Goal: Information Seeking & Learning: Learn about a topic

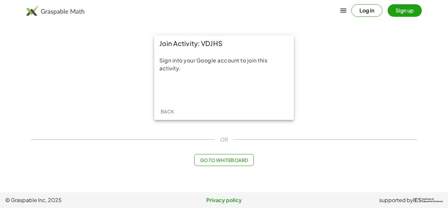
click at [217, 162] on span "Go to Whiteboard" at bounding box center [224, 160] width 48 height 6
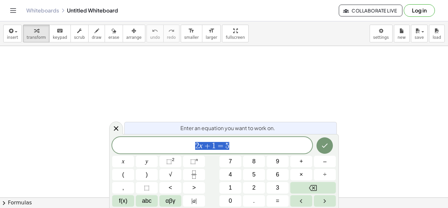
scroll to position [0, 0]
click at [280, 204] on button "=" at bounding box center [278, 200] width 22 height 11
click at [123, 162] on span "x" at bounding box center [123, 161] width 3 height 9
click at [321, 186] on button "Backspace" at bounding box center [314, 187] width 46 height 11
click at [321, 187] on button "Backspace" at bounding box center [314, 187] width 46 height 11
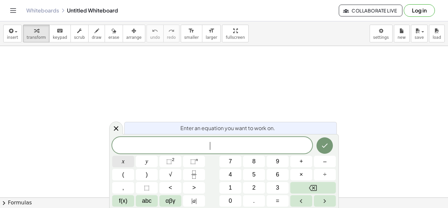
click at [126, 163] on button "x" at bounding box center [123, 161] width 22 height 11
click at [273, 202] on button "=" at bounding box center [278, 200] width 22 height 11
click at [273, 184] on button "3" at bounding box center [278, 187] width 22 height 11
click at [329, 185] on button "Backspace" at bounding box center [314, 187] width 46 height 11
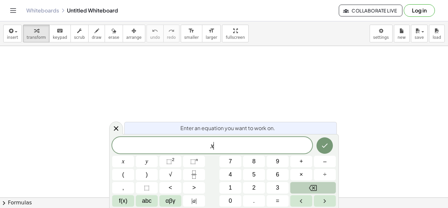
click at [329, 185] on button "Backspace" at bounding box center [314, 187] width 46 height 11
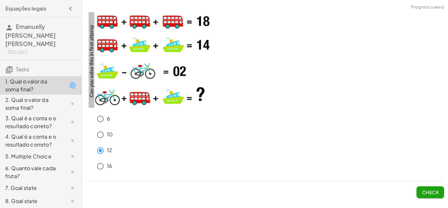
click at [180, 171] on div "16" at bounding box center [269, 166] width 351 height 13
click at [431, 187] on button "Check" at bounding box center [431, 192] width 28 height 12
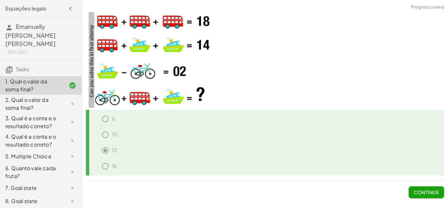
click at [429, 191] on span "Continue" at bounding box center [426, 192] width 25 height 6
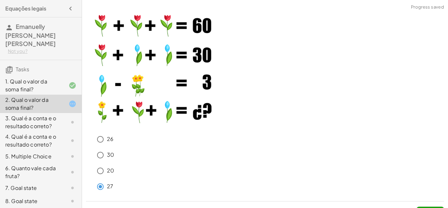
click at [202, 159] on div "30" at bounding box center [269, 154] width 351 height 13
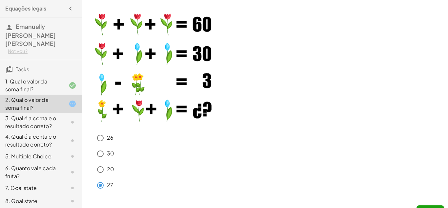
scroll to position [14, 0]
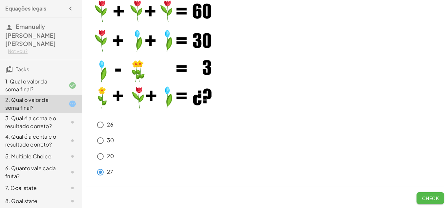
click at [427, 192] on button "Check" at bounding box center [431, 198] width 28 height 12
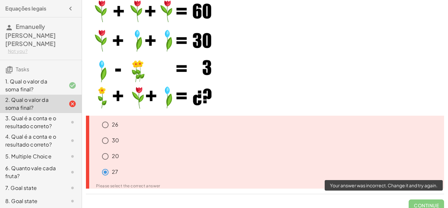
click at [425, 203] on span "Continue" at bounding box center [426, 202] width 35 height 17
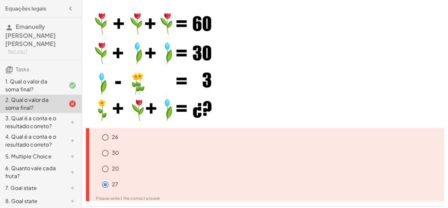
scroll to position [1, 0]
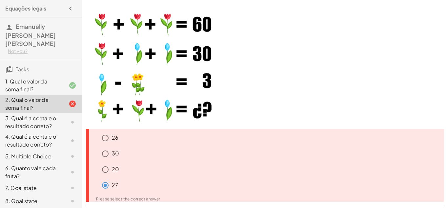
click at [144, 187] on div "27" at bounding box center [272, 185] width 346 height 13
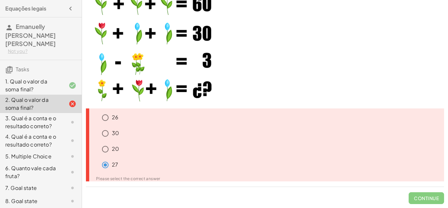
scroll to position [14, 0]
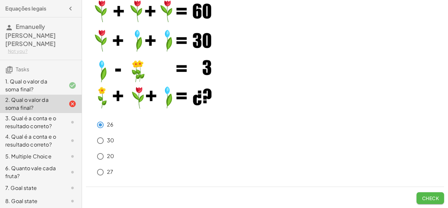
click at [425, 196] on span "Check" at bounding box center [430, 198] width 17 height 6
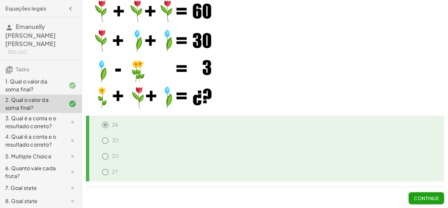
click at [430, 198] on span "Continue" at bounding box center [426, 198] width 25 height 6
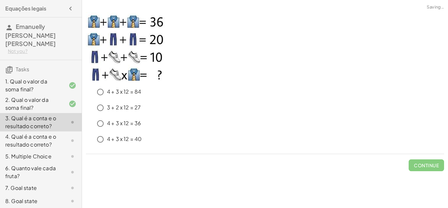
scroll to position [0, 0]
click at [436, 168] on span "Check" at bounding box center [430, 165] width 17 height 6
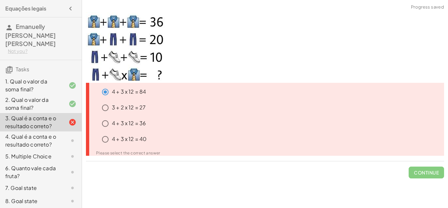
click at [258, 133] on div "4 + 3 x 12 = 40" at bounding box center [272, 139] width 346 height 13
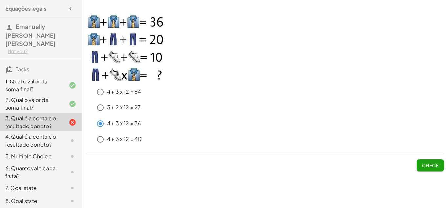
click at [113, 71] on img at bounding box center [125, 46] width 79 height 69
click at [434, 161] on button "Check" at bounding box center [431, 165] width 28 height 12
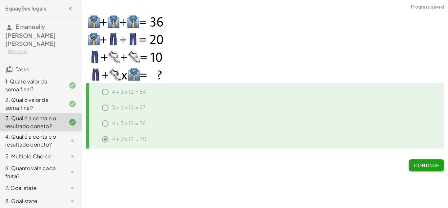
click at [434, 164] on span "Continue" at bounding box center [426, 165] width 25 height 6
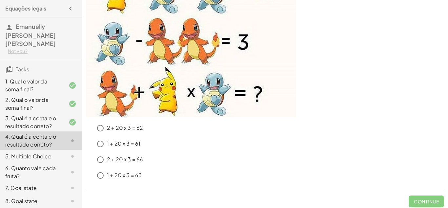
scroll to position [93, 0]
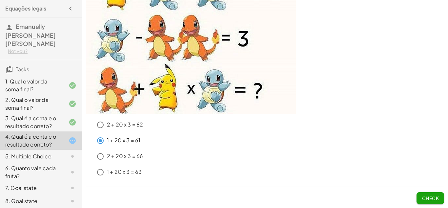
click at [428, 195] on span "Check" at bounding box center [430, 198] width 17 height 6
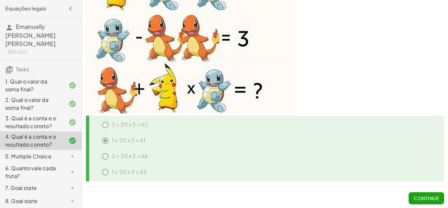
click at [428, 195] on span "Continue" at bounding box center [426, 198] width 25 height 6
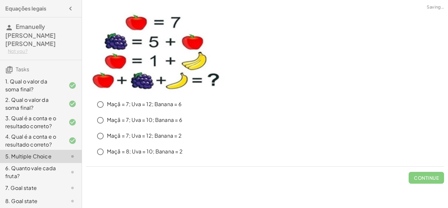
scroll to position [0, 0]
click at [431, 171] on span "Check" at bounding box center [431, 174] width 28 height 17
click at [429, 176] on span "Check" at bounding box center [430, 178] width 17 height 6
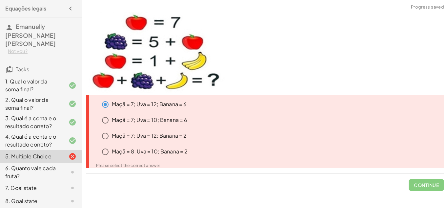
click at [299, 120] on div "Maçã = 7; Uva = 10; Banana = 6" at bounding box center [272, 120] width 346 height 13
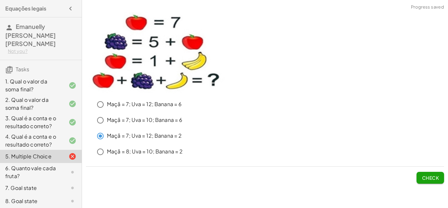
click at [437, 177] on span "Check" at bounding box center [430, 178] width 17 height 6
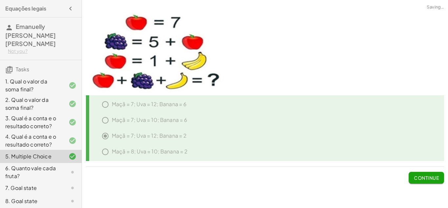
click at [424, 178] on span "Continue" at bounding box center [426, 178] width 25 height 6
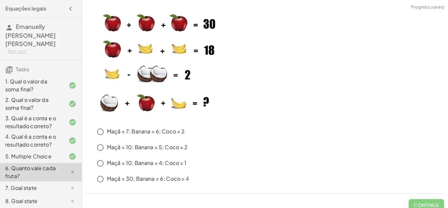
scroll to position [7, 0]
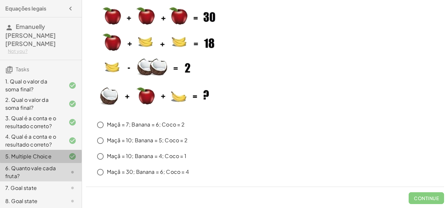
click at [55, 152] on div "5. Multiple Choice" at bounding box center [31, 156] width 53 height 8
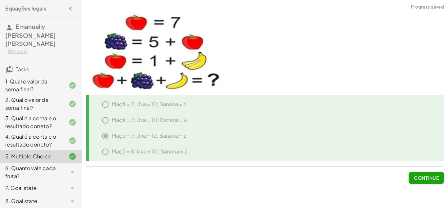
click at [57, 138] on div "4. Qual é a conta e o resultado correto?" at bounding box center [31, 141] width 53 height 16
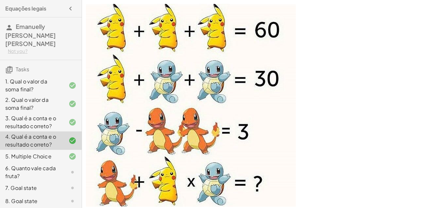
click at [250, 108] on img at bounding box center [191, 105] width 210 height 203
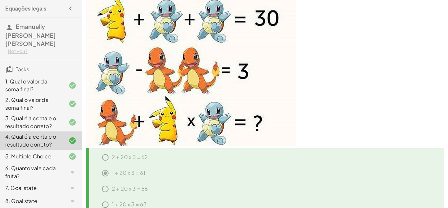
scroll to position [93, 0]
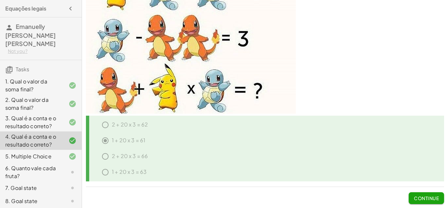
click at [53, 150] on div "5. Multiple Choice" at bounding box center [41, 156] width 82 height 13
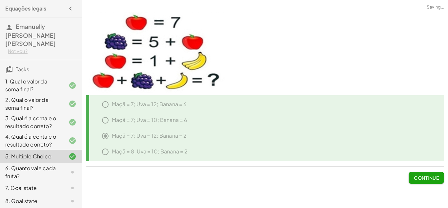
scroll to position [0, 0]
click at [60, 138] on div "4. Qual é a conta e o resultado correto?" at bounding box center [41, 140] width 82 height 18
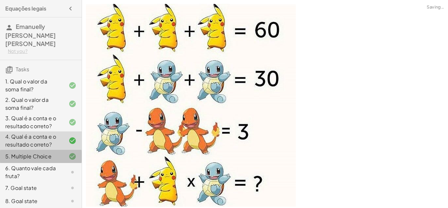
click at [55, 152] on div "5. Multiple Choice" at bounding box center [31, 156] width 53 height 8
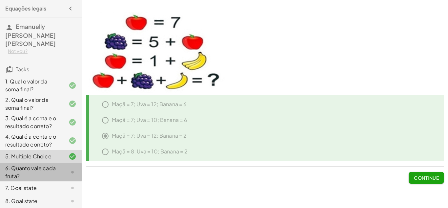
click at [48, 164] on div "6. Quanto vale cada fruta?" at bounding box center [31, 172] width 53 height 16
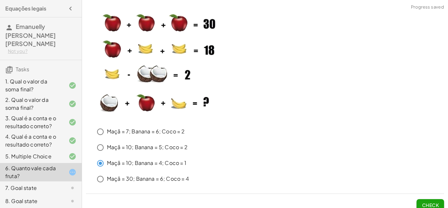
click at [428, 200] on button "Check" at bounding box center [431, 205] width 28 height 12
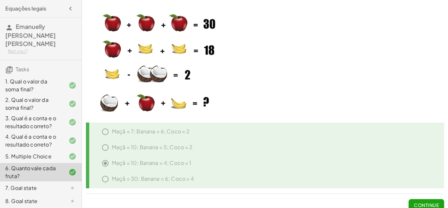
click at [428, 200] on button "Continue" at bounding box center [426, 205] width 35 height 12
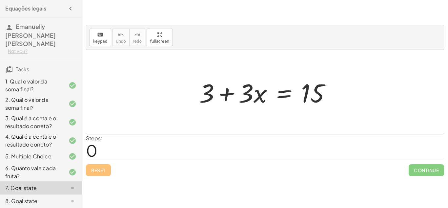
click at [253, 95] on div at bounding box center [267, 92] width 143 height 34
click at [257, 97] on div at bounding box center [267, 92] width 143 height 34
click at [258, 97] on div at bounding box center [267, 92] width 143 height 34
click at [208, 90] on div at bounding box center [267, 92] width 143 height 34
click at [227, 95] on div at bounding box center [267, 92] width 143 height 34
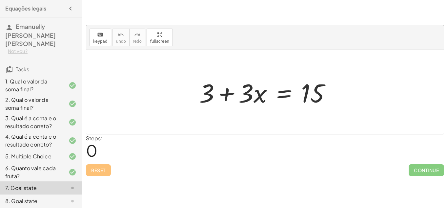
click at [244, 94] on div at bounding box center [267, 92] width 143 height 34
click at [246, 94] on div at bounding box center [267, 92] width 143 height 34
click at [310, 91] on div at bounding box center [267, 92] width 143 height 34
click at [304, 92] on div at bounding box center [267, 92] width 143 height 34
click at [248, 86] on div at bounding box center [267, 92] width 143 height 34
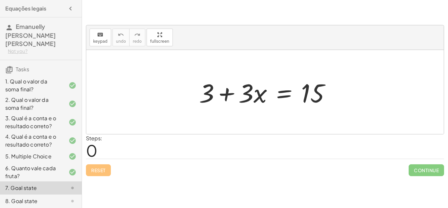
click at [207, 91] on div at bounding box center [267, 92] width 143 height 34
drag, startPoint x: 208, startPoint y: 93, endPoint x: 324, endPoint y: 100, distance: 115.8
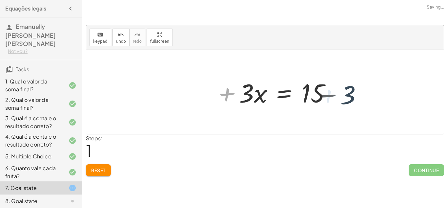
click at [324, 100] on div at bounding box center [307, 92] width 143 height 34
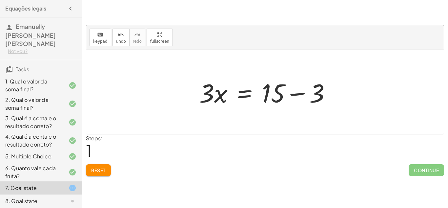
click at [90, 171] on button "Reset" at bounding box center [98, 170] width 25 height 12
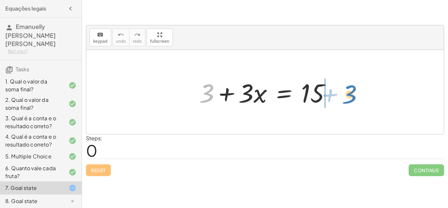
drag, startPoint x: 209, startPoint y: 97, endPoint x: 352, endPoint y: 98, distance: 142.8
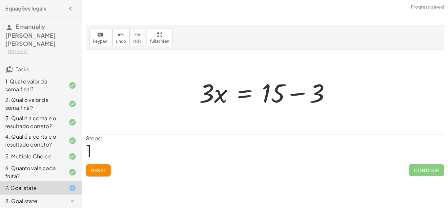
click at [294, 93] on div at bounding box center [267, 92] width 143 height 34
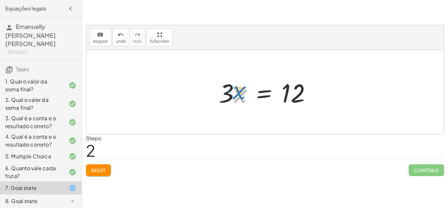
drag, startPoint x: 241, startPoint y: 92, endPoint x: 239, endPoint y: 95, distance: 3.6
click at [239, 95] on div at bounding box center [268, 92] width 104 height 34
drag, startPoint x: 225, startPoint y: 92, endPoint x: 319, endPoint y: 84, distance: 94.2
click at [319, 84] on div at bounding box center [268, 92] width 104 height 34
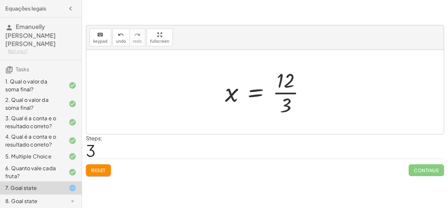
click at [287, 89] on div at bounding box center [268, 92] width 92 height 51
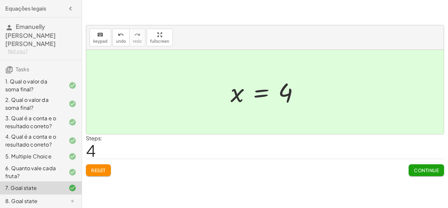
click at [426, 172] on span "Continue" at bounding box center [426, 170] width 25 height 6
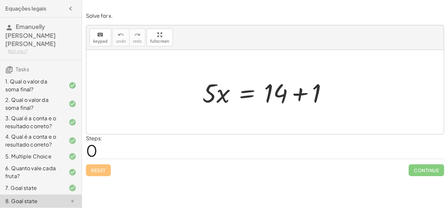
click at [297, 95] on div at bounding box center [267, 92] width 137 height 34
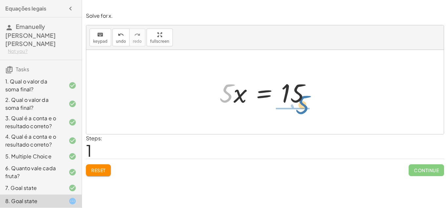
drag, startPoint x: 227, startPoint y: 94, endPoint x: 304, endPoint y: 106, distance: 77.4
click at [304, 106] on div at bounding box center [267, 92] width 103 height 34
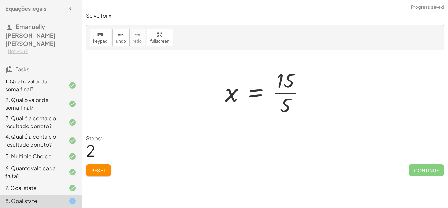
click at [281, 91] on div at bounding box center [268, 92] width 92 height 51
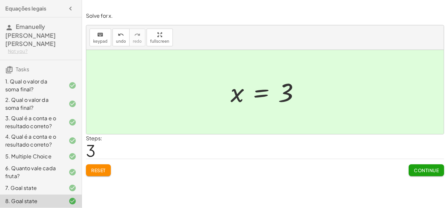
click at [432, 170] on span "Continue" at bounding box center [426, 170] width 25 height 6
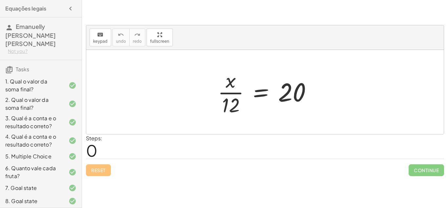
click at [233, 91] on div at bounding box center [268, 92] width 106 height 51
click at [283, 91] on div at bounding box center [268, 92] width 106 height 51
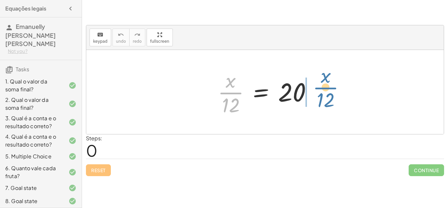
drag, startPoint x: 229, startPoint y: 94, endPoint x: 323, endPoint y: 90, distance: 94.6
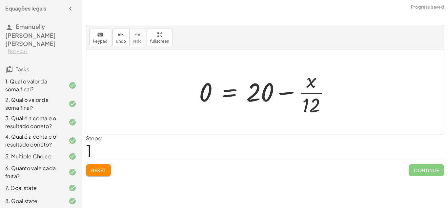
click at [286, 94] on div at bounding box center [267, 92] width 143 height 51
click at [285, 91] on div at bounding box center [267, 92] width 143 height 51
click at [97, 172] on span "Reset" at bounding box center [98, 170] width 14 height 6
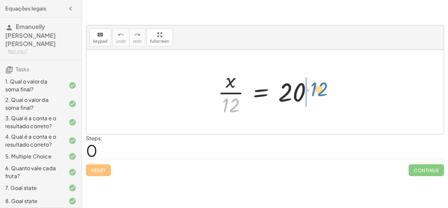
drag, startPoint x: 227, startPoint y: 108, endPoint x: 314, endPoint y: 96, distance: 87.2
click at [314, 96] on div at bounding box center [268, 92] width 106 height 51
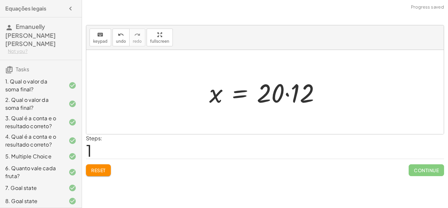
click at [288, 94] on div at bounding box center [267, 92] width 123 height 34
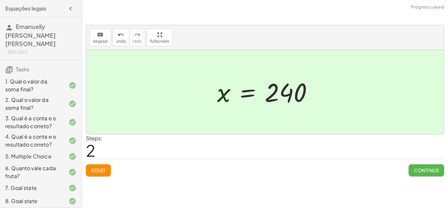
click at [436, 168] on span "Continue" at bounding box center [426, 170] width 25 height 6
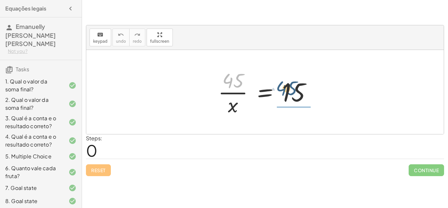
drag, startPoint x: 232, startPoint y: 78, endPoint x: 297, endPoint y: 88, distance: 65.1
click at [297, 88] on div at bounding box center [267, 92] width 105 height 51
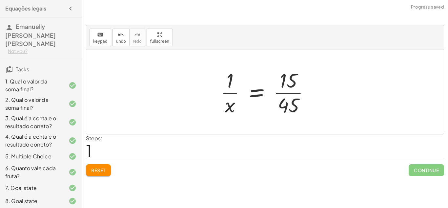
click at [298, 92] on div at bounding box center [268, 92] width 101 height 51
click at [298, 92] on div at bounding box center [262, 92] width 91 height 51
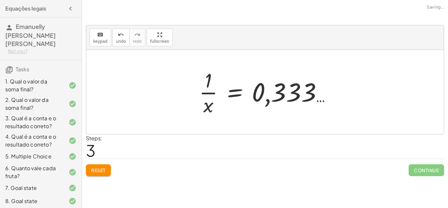
click at [264, 91] on div at bounding box center [268, 92] width 144 height 51
click at [101, 168] on span "Reset" at bounding box center [98, 170] width 14 height 6
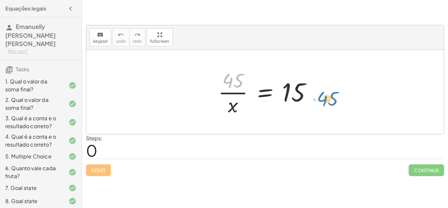
drag, startPoint x: 232, startPoint y: 75, endPoint x: 325, endPoint y: 92, distance: 94.8
click at [325, 92] on div "· 45 · 45 · x = 15" at bounding box center [265, 92] width 358 height 84
drag, startPoint x: 231, startPoint y: 109, endPoint x: 308, endPoint y: 100, distance: 77.7
click at [308, 100] on div at bounding box center [267, 92] width 105 height 51
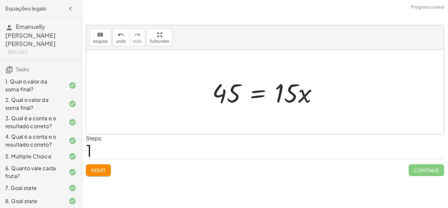
click at [282, 95] on div at bounding box center [268, 92] width 118 height 34
click at [103, 170] on span "Reset" at bounding box center [98, 170] width 14 height 6
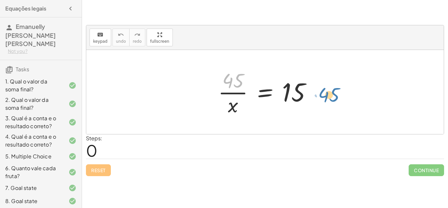
drag, startPoint x: 231, startPoint y: 79, endPoint x: 325, endPoint y: 93, distance: 94.9
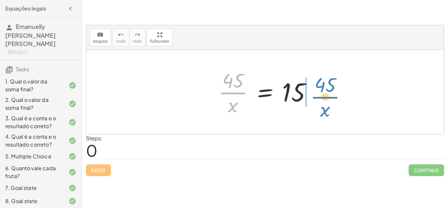
drag, startPoint x: 235, startPoint y: 94, endPoint x: 327, endPoint y: 98, distance: 92.3
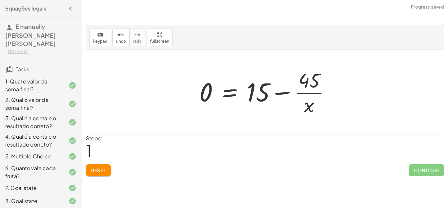
click at [284, 91] on div at bounding box center [267, 92] width 143 height 51
click at [266, 90] on div at bounding box center [267, 92] width 143 height 51
click at [100, 167] on span "Reset" at bounding box center [98, 170] width 14 height 6
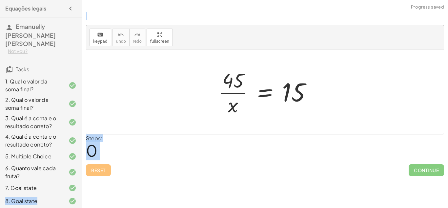
scroll to position [99, 0]
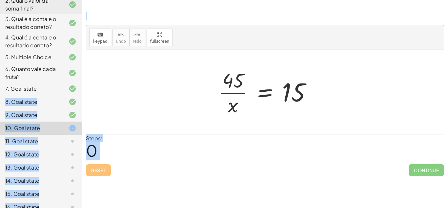
drag, startPoint x: 51, startPoint y: 180, endPoint x: 36, endPoint y: 223, distance: 45.7
click at [36, 207] on html "Equações legais Emanuelly [PERSON_NAME] [PERSON_NAME] Not you? Tasks 1. Qual o …" at bounding box center [224, 104] width 448 height 208
click at [132, 116] on div at bounding box center [265, 92] width 358 height 84
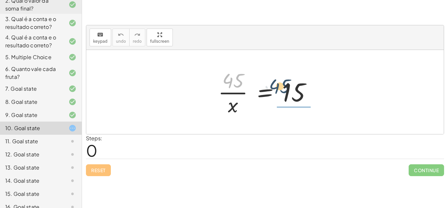
drag, startPoint x: 227, startPoint y: 81, endPoint x: 280, endPoint y: 87, distance: 53.1
click at [280, 87] on div at bounding box center [267, 92] width 105 height 51
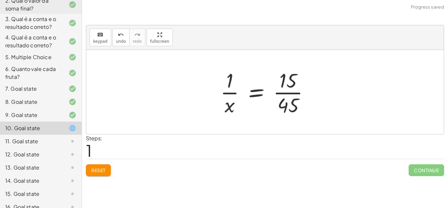
click at [288, 92] on div at bounding box center [267, 92] width 101 height 51
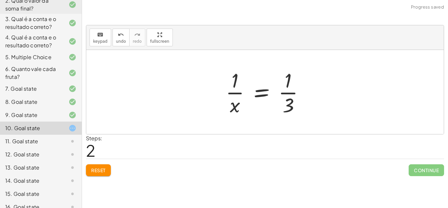
click at [289, 92] on div at bounding box center [268, 92] width 91 height 51
click at [240, 93] on div at bounding box center [268, 92] width 91 height 51
click at [93, 173] on span "Reset" at bounding box center [98, 170] width 14 height 6
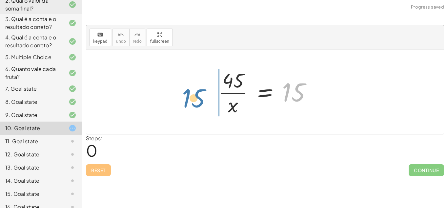
drag, startPoint x: 291, startPoint y: 91, endPoint x: 193, endPoint y: 96, distance: 97.9
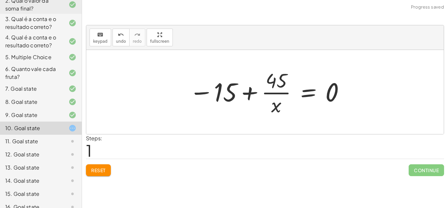
click at [252, 89] on div at bounding box center [267, 92] width 163 height 51
click at [207, 91] on div at bounding box center [267, 92] width 163 height 51
click at [311, 90] on div at bounding box center [267, 92] width 163 height 51
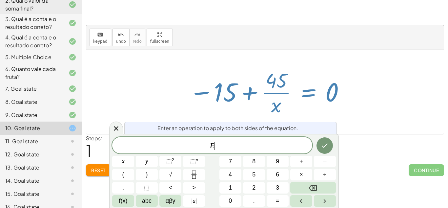
scroll to position [0, 0]
click at [170, 97] on div at bounding box center [265, 92] width 358 height 84
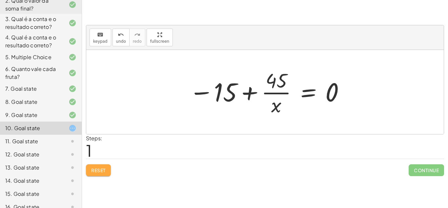
click at [99, 170] on span "Reset" at bounding box center [98, 170] width 14 height 6
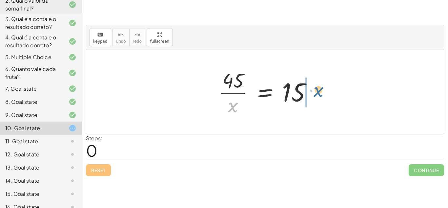
drag, startPoint x: 232, startPoint y: 105, endPoint x: 318, endPoint y: 92, distance: 87.3
click at [318, 92] on div at bounding box center [267, 92] width 105 height 51
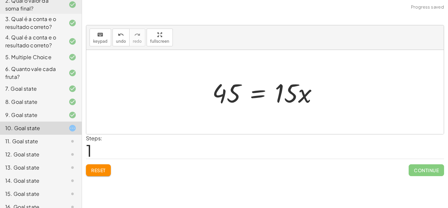
click at [295, 91] on div at bounding box center [268, 92] width 118 height 34
click at [288, 93] on div at bounding box center [268, 92] width 118 height 34
click at [263, 93] on div at bounding box center [268, 92] width 118 height 34
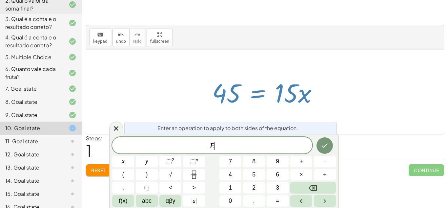
click at [261, 62] on div at bounding box center [265, 92] width 358 height 84
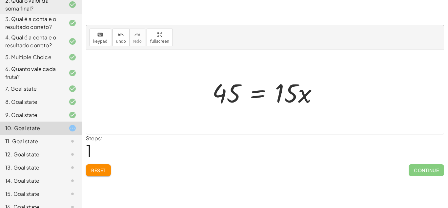
click at [253, 92] on div at bounding box center [268, 92] width 118 height 34
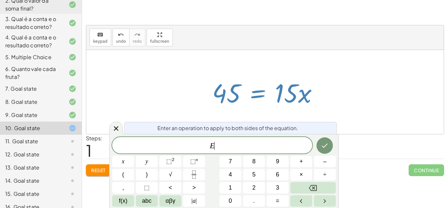
scroll to position [1, 0]
click at [273, 93] on div at bounding box center [268, 92] width 118 height 34
click at [313, 100] on div at bounding box center [268, 92] width 118 height 34
drag, startPoint x: 306, startPoint y: 97, endPoint x: 253, endPoint y: 59, distance: 65.1
click at [253, 59] on div "· 45 · x = 15 45 · x = 15 ·" at bounding box center [265, 92] width 358 height 84
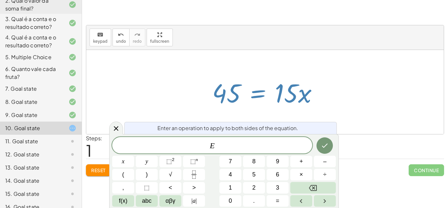
click at [229, 54] on div at bounding box center [265, 92] width 358 height 84
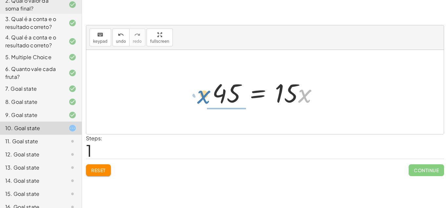
drag, startPoint x: 304, startPoint y: 94, endPoint x: 203, endPoint y: 96, distance: 101.1
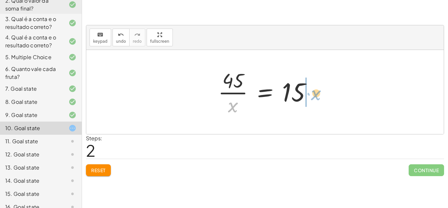
drag, startPoint x: 231, startPoint y: 108, endPoint x: 313, endPoint y: 99, distance: 81.9
click at [313, 99] on div at bounding box center [267, 92] width 105 height 51
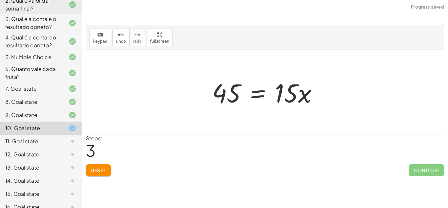
click at [286, 95] on div at bounding box center [268, 92] width 118 height 34
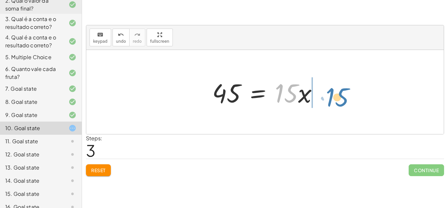
drag, startPoint x: 298, startPoint y: 96, endPoint x: 347, endPoint y: 99, distance: 49.7
click at [347, 99] on div "· 45 · x = 15 45 = · 15 · x · 45 · x = 15 · 15 45 · x = 15 ·" at bounding box center [265, 92] width 358 height 84
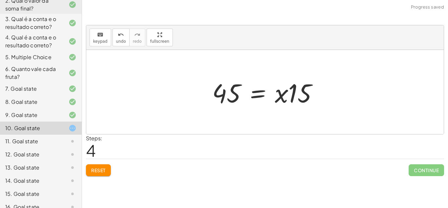
click at [300, 93] on div at bounding box center [268, 92] width 118 height 34
drag, startPoint x: 278, startPoint y: 93, endPoint x: 221, endPoint y: 115, distance: 60.9
click at [221, 115] on div "· 45 · x = 15 45 = · 15 · x · 45 · x = 15 45 = · 15 · x · x 45 · x = 15 ·" at bounding box center [265, 92] width 358 height 84
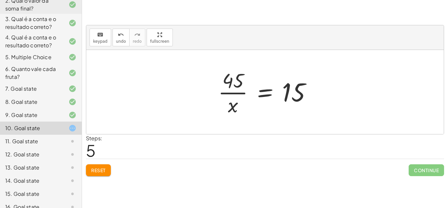
click at [93, 165] on button "Reset" at bounding box center [98, 170] width 25 height 12
drag, startPoint x: 232, startPoint y: 105, endPoint x: 317, endPoint y: 92, distance: 86.0
click at [317, 92] on div at bounding box center [267, 92] width 105 height 51
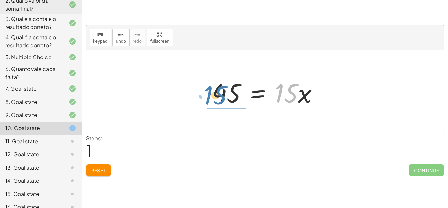
drag, startPoint x: 285, startPoint y: 96, endPoint x: 215, endPoint y: 97, distance: 69.6
click at [215, 97] on div at bounding box center [268, 92] width 118 height 34
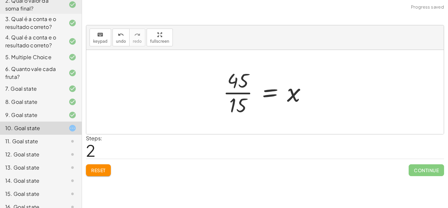
click at [233, 90] on div at bounding box center [268, 92] width 96 height 51
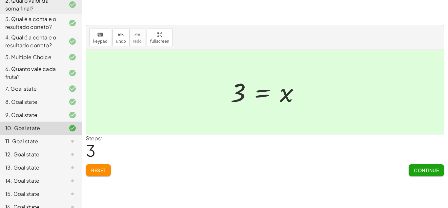
click at [425, 172] on span "Continue" at bounding box center [426, 170] width 25 height 6
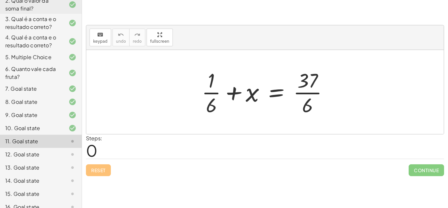
click at [302, 97] on div at bounding box center [268, 92] width 139 height 51
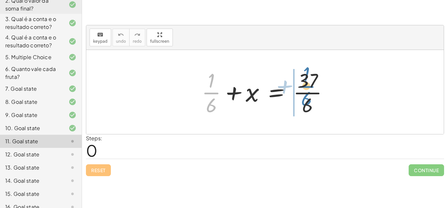
drag, startPoint x: 209, startPoint y: 96, endPoint x: 304, endPoint y: 90, distance: 95.4
click at [304, 90] on div at bounding box center [268, 92] width 139 height 51
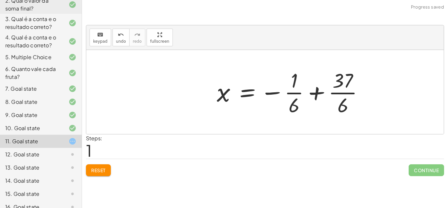
click at [368, 90] on div at bounding box center [265, 92] width 358 height 84
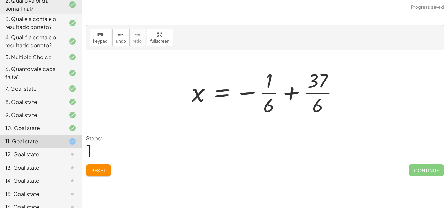
click at [105, 167] on span "Reset" at bounding box center [98, 170] width 14 height 6
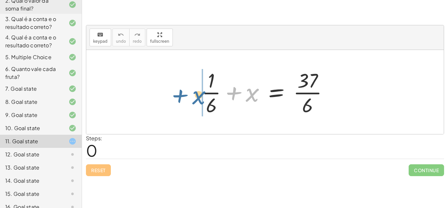
drag, startPoint x: 247, startPoint y: 97, endPoint x: 188, endPoint y: 98, distance: 59.1
click at [188, 98] on div "+ x + · 1 · 6 + x = · 37 · 6" at bounding box center [265, 92] width 358 height 84
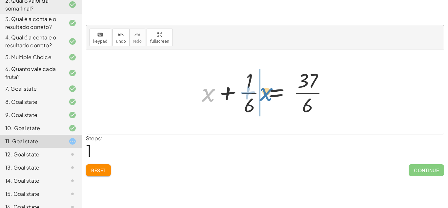
drag, startPoint x: 207, startPoint y: 94, endPoint x: 265, endPoint y: 94, distance: 57.8
click at [265, 94] on div at bounding box center [268, 92] width 139 height 51
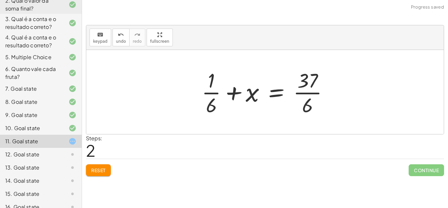
click at [103, 169] on span "Reset" at bounding box center [98, 170] width 14 height 6
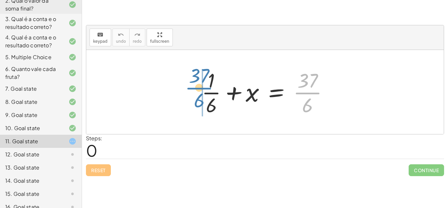
drag, startPoint x: 302, startPoint y: 92, endPoint x: 189, endPoint y: 88, distance: 113.3
click at [189, 88] on div "· 37 · 6 + · 1 · 6 + x = · 37 · 6" at bounding box center [265, 92] width 358 height 84
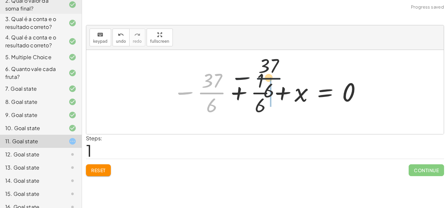
drag, startPoint x: 205, startPoint y: 91, endPoint x: 270, endPoint y: 73, distance: 67.3
click at [270, 73] on div at bounding box center [268, 92] width 196 height 51
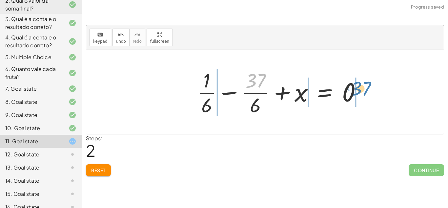
drag, startPoint x: 270, startPoint y: 73, endPoint x: 365, endPoint y: 83, distance: 95.4
click at [365, 83] on div at bounding box center [282, 92] width 176 height 51
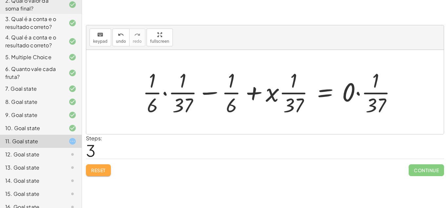
click at [104, 166] on button "Reset" at bounding box center [98, 170] width 25 height 12
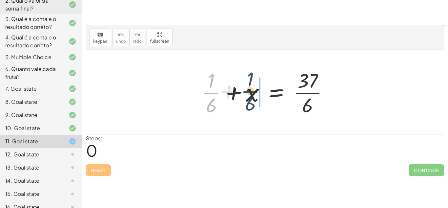
drag, startPoint x: 212, startPoint y: 93, endPoint x: 292, endPoint y: 86, distance: 79.7
click at [292, 86] on div at bounding box center [268, 92] width 139 height 51
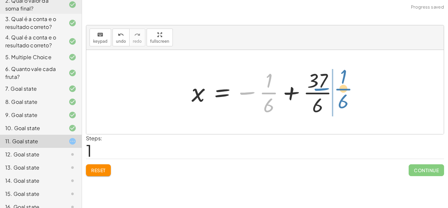
drag, startPoint x: 270, startPoint y: 92, endPoint x: 345, endPoint y: 88, distance: 75.0
click at [345, 88] on div at bounding box center [267, 92] width 159 height 51
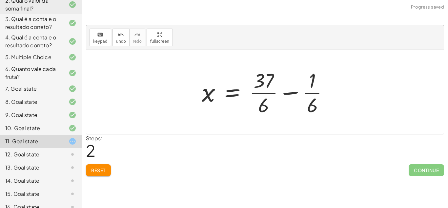
click at [271, 92] on div at bounding box center [268, 92] width 139 height 51
click at [289, 91] on div at bounding box center [268, 92] width 139 height 51
click at [289, 91] on div at bounding box center [247, 92] width 97 height 51
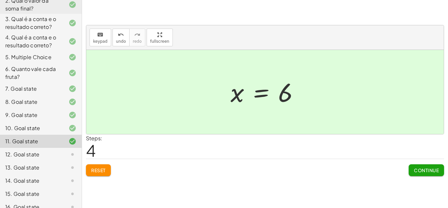
click at [433, 169] on span "Continue" at bounding box center [426, 170] width 25 height 6
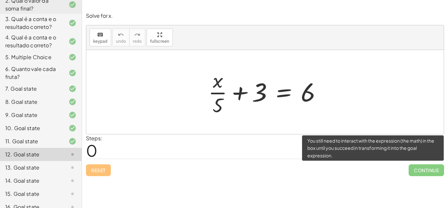
click at [425, 168] on span "Continue" at bounding box center [426, 170] width 35 height 12
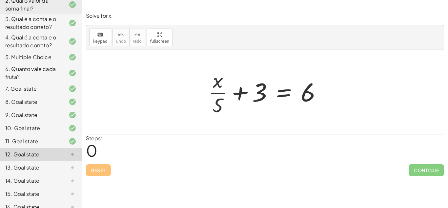
click at [237, 93] on div at bounding box center [267, 92] width 125 height 51
click at [286, 92] on div at bounding box center [267, 92] width 125 height 51
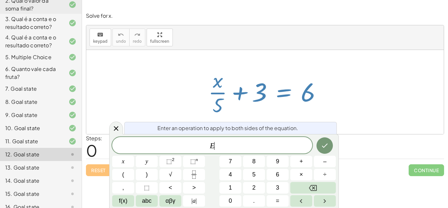
scroll to position [1, 0]
click at [206, 73] on div at bounding box center [267, 92] width 125 height 51
click at [119, 128] on icon at bounding box center [116, 128] width 8 height 8
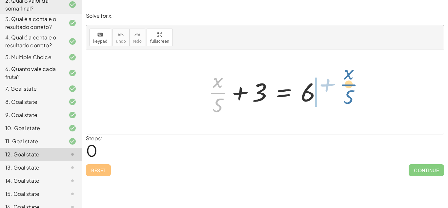
drag, startPoint x: 215, startPoint y: 94, endPoint x: 344, endPoint y: 89, distance: 128.8
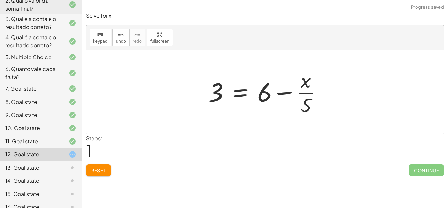
click at [288, 92] on div at bounding box center [267, 92] width 125 height 51
click at [284, 92] on div at bounding box center [267, 92] width 125 height 51
click at [284, 92] on div at bounding box center [277, 92] width 145 height 51
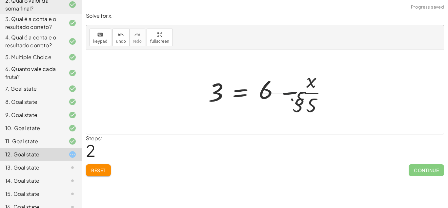
click at [284, 92] on div at bounding box center [277, 92] width 145 height 51
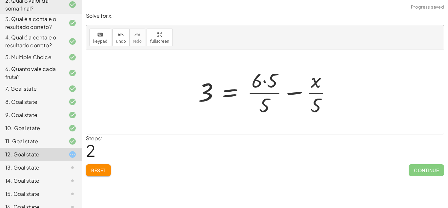
click at [93, 170] on span "Reset" at bounding box center [98, 170] width 14 height 6
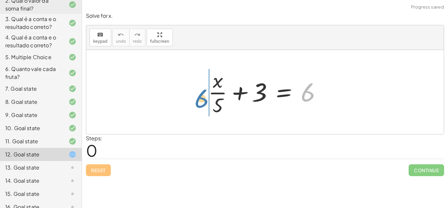
drag, startPoint x: 309, startPoint y: 96, endPoint x: 197, endPoint y: 101, distance: 111.7
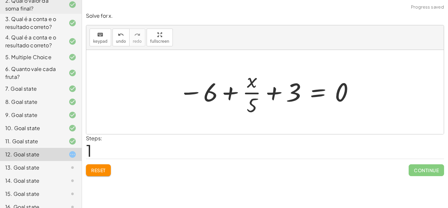
click at [191, 82] on div at bounding box center [267, 92] width 183 height 51
click at [96, 170] on span "Reset" at bounding box center [98, 170] width 14 height 6
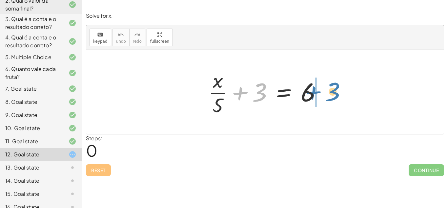
drag, startPoint x: 258, startPoint y: 94, endPoint x: 334, endPoint y: 94, distance: 76.2
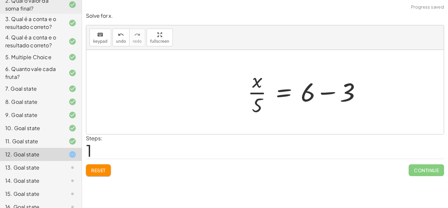
click at [329, 93] on div at bounding box center [307, 92] width 125 height 51
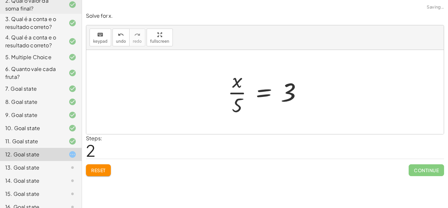
click at [258, 93] on div at bounding box center [268, 92] width 86 height 51
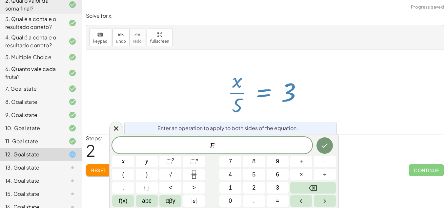
click at [188, 80] on div at bounding box center [265, 92] width 358 height 84
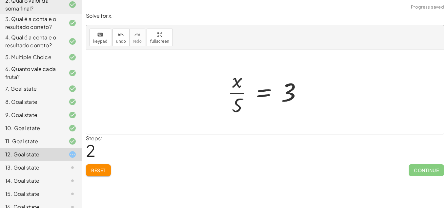
click at [294, 88] on div at bounding box center [268, 92] width 86 height 51
click at [236, 94] on div at bounding box center [268, 92] width 86 height 51
click at [260, 93] on div at bounding box center [268, 92] width 86 height 51
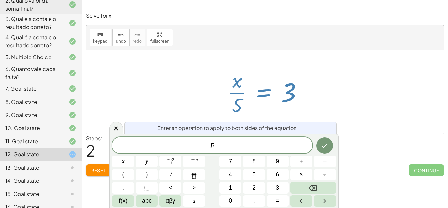
scroll to position [2, 0]
click at [89, 174] on button "Reset" at bounding box center [98, 170] width 25 height 12
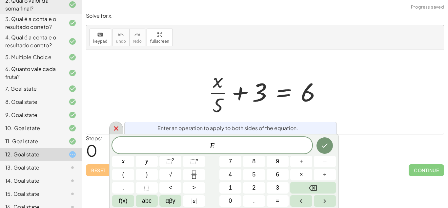
click at [112, 128] on div at bounding box center [116, 127] width 14 height 13
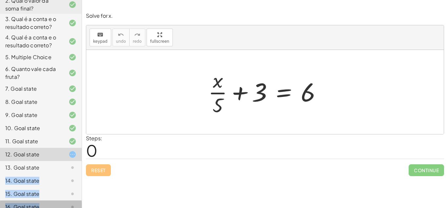
drag, startPoint x: 50, startPoint y: 198, endPoint x: 60, endPoint y: 152, distance: 47.8
click at [60, 152] on div "1. Qual o valor da soma final? 2. Qual o valor da soma final? 3. Qual é a conta…" at bounding box center [41, 95] width 82 height 242
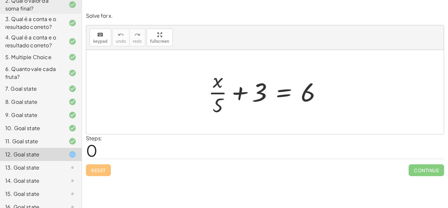
click at [162, 188] on div "6 10 12 16 Continue 26 30 20 27 Continue 4 + 3 x 12 = 84 3 + 2 x 12 = 27 4 + 3 …" at bounding box center [265, 104] width 366 height 208
drag, startPoint x: 237, startPoint y: 89, endPoint x: 181, endPoint y: 92, distance: 56.8
click at [181, 92] on div "+ 3 + · x · 5 + 3 = 6" at bounding box center [265, 92] width 358 height 84
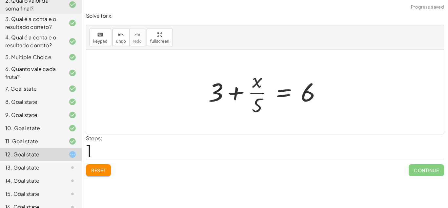
click at [233, 90] on div at bounding box center [267, 92] width 125 height 51
click at [89, 172] on button "Reset" at bounding box center [98, 170] width 25 height 12
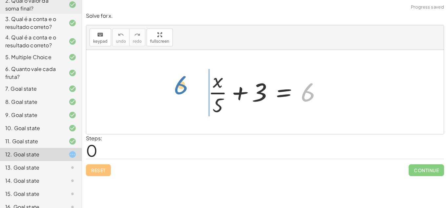
drag, startPoint x: 310, startPoint y: 91, endPoint x: 181, endPoint y: 85, distance: 129.2
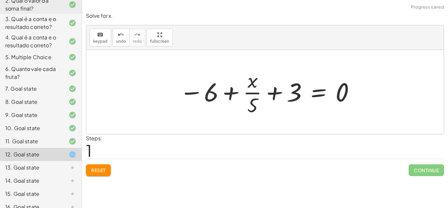
click at [232, 93] on div at bounding box center [267, 92] width 183 height 51
click at [98, 174] on button "Reset" at bounding box center [98, 170] width 25 height 12
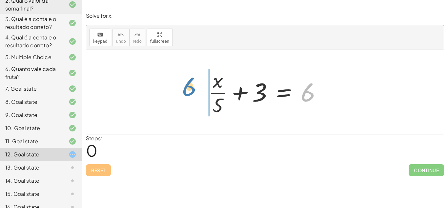
drag, startPoint x: 305, startPoint y: 97, endPoint x: 190, endPoint y: 94, distance: 114.9
click at [190, 94] on div "6 + · x · 5 + 3 = 6" at bounding box center [265, 92] width 358 height 84
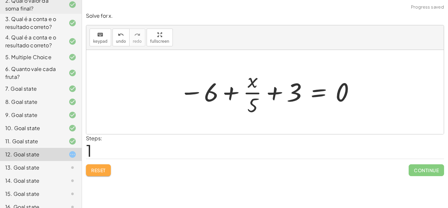
click at [90, 167] on button "Reset" at bounding box center [98, 170] width 25 height 12
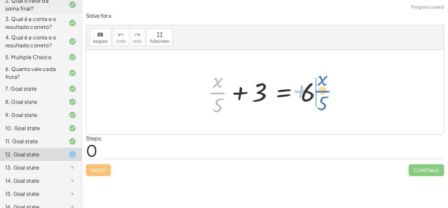
drag, startPoint x: 220, startPoint y: 92, endPoint x: 325, endPoint y: 90, distance: 105.1
click at [325, 90] on div at bounding box center [267, 92] width 125 height 51
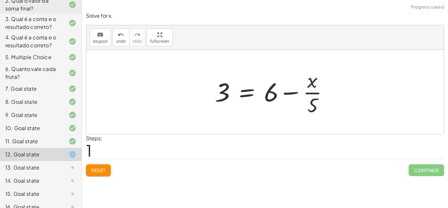
click at [325, 90] on div at bounding box center [274, 92] width 125 height 51
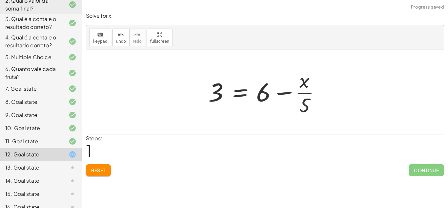
click at [281, 92] on div at bounding box center [267, 92] width 125 height 51
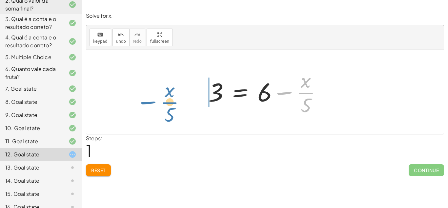
drag, startPoint x: 324, startPoint y: 92, endPoint x: 187, endPoint y: 101, distance: 136.6
click at [187, 101] on div "+ · x · 5 + 3 = 6 − · x · 5 · x · 5 3 = 6 + −" at bounding box center [265, 92] width 358 height 84
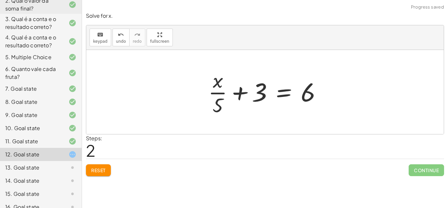
click at [100, 169] on span "Reset" at bounding box center [98, 170] width 14 height 6
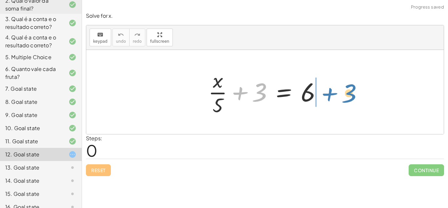
drag, startPoint x: 240, startPoint y: 89, endPoint x: 327, endPoint y: 91, distance: 87.3
click at [327, 91] on div at bounding box center [267, 92] width 125 height 51
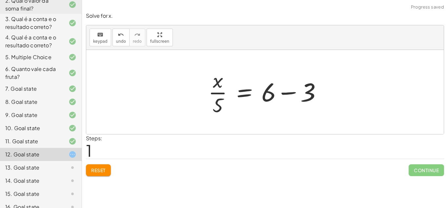
click at [293, 93] on div at bounding box center [267, 92] width 125 height 51
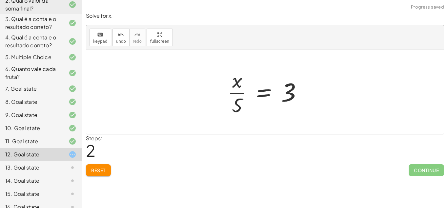
click at [262, 93] on div at bounding box center [268, 92] width 86 height 51
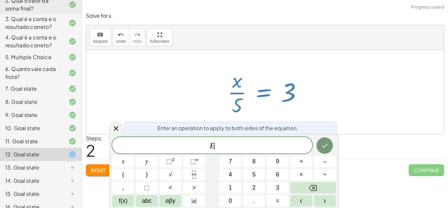
scroll to position [2, 0]
click at [118, 125] on icon at bounding box center [116, 128] width 8 height 8
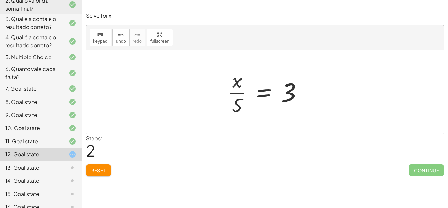
click at [92, 170] on span "Reset" at bounding box center [98, 170] width 14 height 6
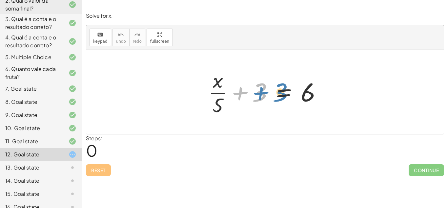
click at [257, 88] on div at bounding box center [267, 92] width 125 height 51
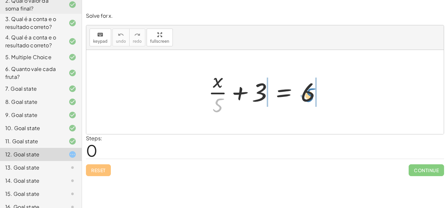
drag, startPoint x: 217, startPoint y: 103, endPoint x: 309, endPoint y: 93, distance: 92.8
click at [309, 93] on div at bounding box center [267, 92] width 125 height 51
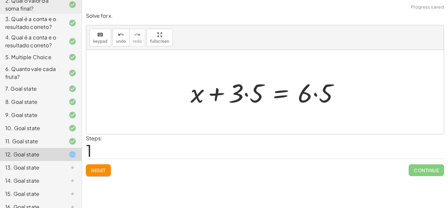
click at [246, 95] on div at bounding box center [267, 92] width 161 height 34
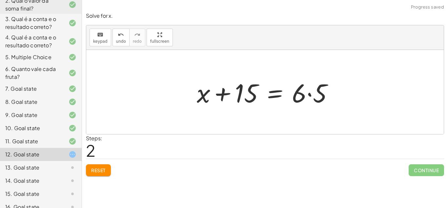
click at [309, 94] on div at bounding box center [268, 92] width 148 height 34
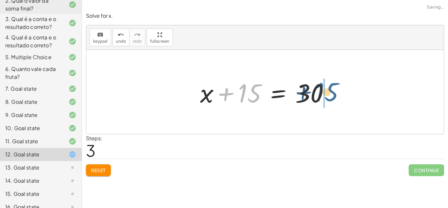
drag, startPoint x: 245, startPoint y: 94, endPoint x: 324, endPoint y: 93, distance: 78.8
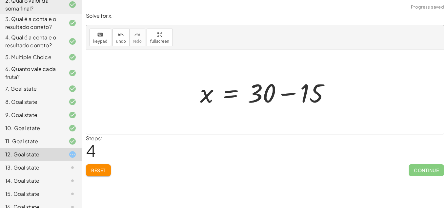
click at [288, 94] on div at bounding box center [267, 92] width 141 height 34
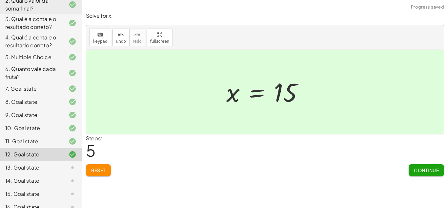
click at [422, 170] on span "Continue" at bounding box center [426, 170] width 25 height 6
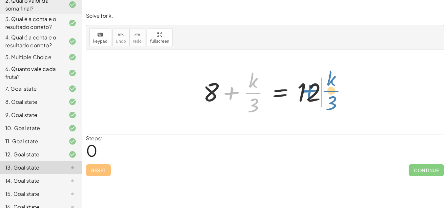
drag, startPoint x: 249, startPoint y: 91, endPoint x: 328, endPoint y: 89, distance: 79.5
click at [328, 89] on div at bounding box center [268, 92] width 136 height 51
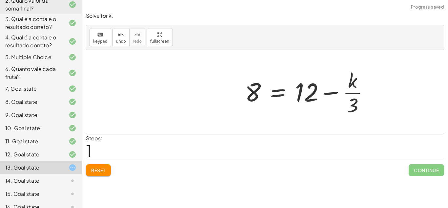
click at [331, 91] on div at bounding box center [310, 92] width 136 height 51
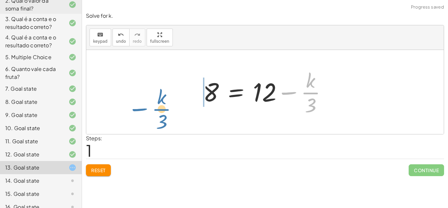
drag, startPoint x: 306, startPoint y: 92, endPoint x: 163, endPoint y: 103, distance: 143.0
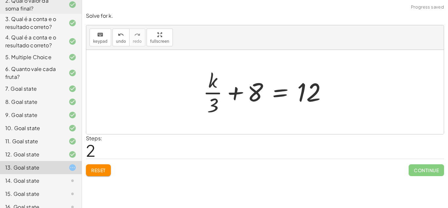
click at [89, 170] on button "Reset" at bounding box center [98, 170] width 25 height 12
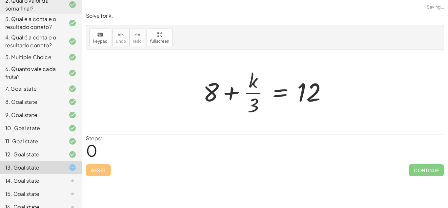
click at [232, 92] on div at bounding box center [268, 92] width 136 height 51
drag, startPoint x: 217, startPoint y: 93, endPoint x: 324, endPoint y: 98, distance: 107.1
click at [324, 98] on div at bounding box center [268, 92] width 136 height 51
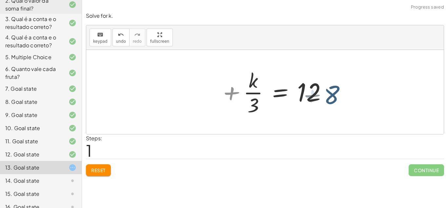
click at [324, 98] on div at bounding box center [308, 92] width 136 height 51
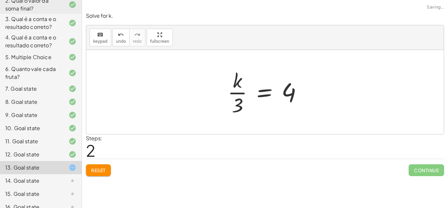
click at [272, 100] on div at bounding box center [268, 92] width 86 height 51
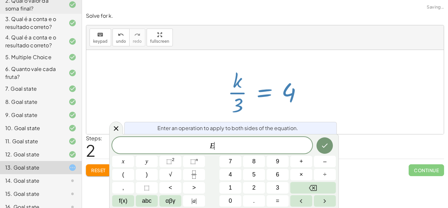
scroll to position [3, 0]
click at [112, 131] on div at bounding box center [116, 127] width 14 height 13
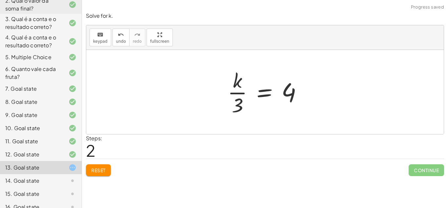
click at [180, 87] on div at bounding box center [265, 92] width 358 height 84
click at [95, 174] on button "Reset" at bounding box center [98, 170] width 25 height 12
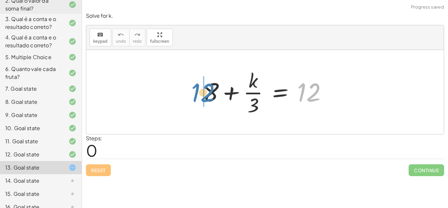
drag, startPoint x: 313, startPoint y: 96, endPoint x: 206, endPoint y: 97, distance: 107.0
click at [206, 97] on div at bounding box center [268, 92] width 136 height 51
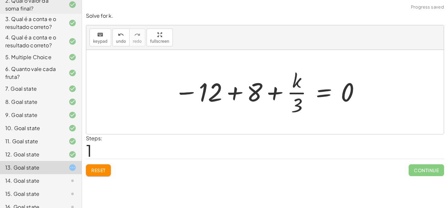
click at [102, 171] on span "Reset" at bounding box center [98, 170] width 14 height 6
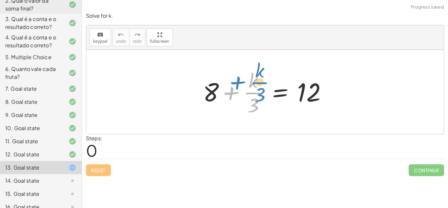
drag, startPoint x: 250, startPoint y: 92, endPoint x: 251, endPoint y: 83, distance: 8.6
click at [251, 83] on div at bounding box center [268, 92] width 136 height 51
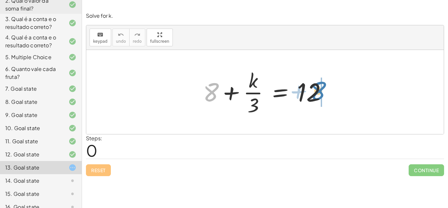
drag, startPoint x: 214, startPoint y: 95, endPoint x: 320, endPoint y: 94, distance: 106.0
click at [320, 94] on div at bounding box center [268, 92] width 136 height 51
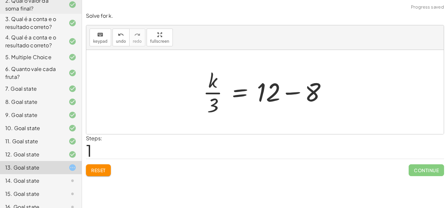
click at [294, 93] on div at bounding box center [268, 92] width 136 height 51
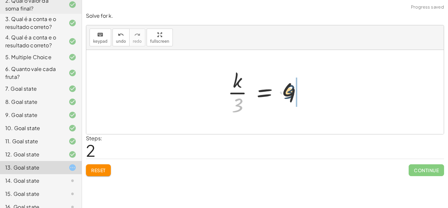
drag, startPoint x: 239, startPoint y: 106, endPoint x: 292, endPoint y: 92, distance: 55.0
click at [292, 92] on div at bounding box center [268, 92] width 86 height 51
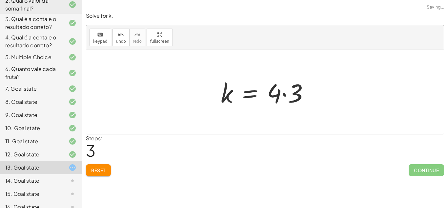
click at [285, 93] on div at bounding box center [268, 92] width 100 height 34
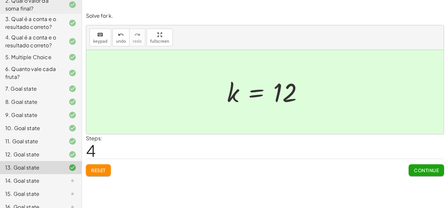
click at [421, 172] on span "Continue" at bounding box center [426, 170] width 25 height 6
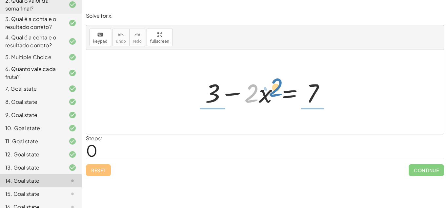
drag, startPoint x: 249, startPoint y: 89, endPoint x: 308, endPoint y: 93, distance: 59.6
click at [308, 93] on div at bounding box center [268, 92] width 132 height 34
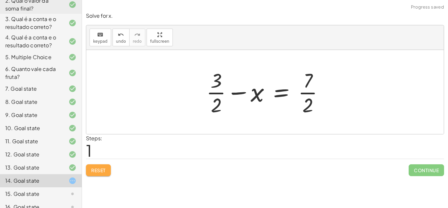
click at [92, 171] on span "Reset" at bounding box center [98, 170] width 14 height 6
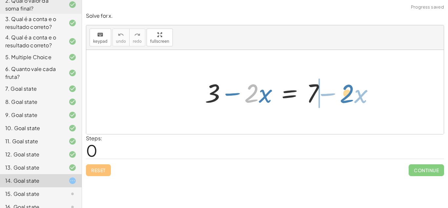
drag, startPoint x: 258, startPoint y: 93, endPoint x: 352, endPoint y: 93, distance: 93.9
click at [352, 93] on div "· 2 − · x + 3 − · 2 · x = 7" at bounding box center [265, 92] width 358 height 84
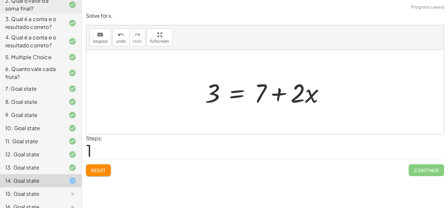
click at [284, 93] on div at bounding box center [268, 92] width 132 height 34
click at [275, 93] on div at bounding box center [268, 92] width 132 height 34
click at [92, 169] on span "Reset" at bounding box center [98, 170] width 14 height 6
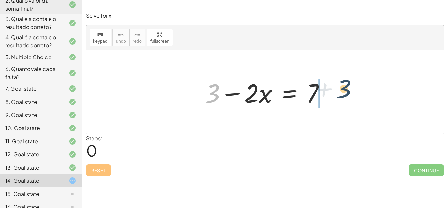
drag, startPoint x: 216, startPoint y: 96, endPoint x: 349, endPoint y: 92, distance: 132.7
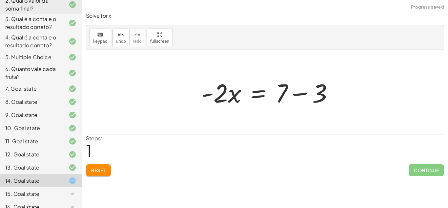
click at [334, 93] on div at bounding box center [270, 92] width 144 height 34
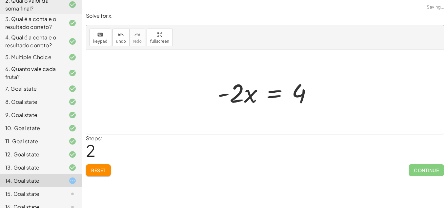
click at [274, 95] on div at bounding box center [267, 92] width 107 height 34
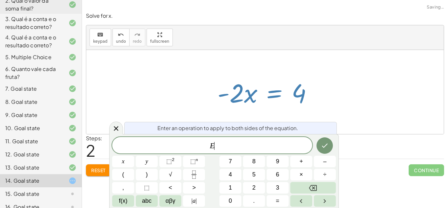
scroll to position [3, 0]
click at [222, 94] on div at bounding box center [267, 92] width 107 height 34
click at [116, 122] on div at bounding box center [116, 127] width 14 height 13
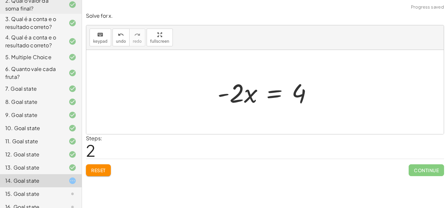
click at [98, 168] on span "Reset" at bounding box center [98, 170] width 14 height 6
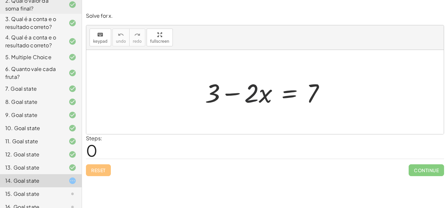
click at [246, 95] on div at bounding box center [268, 92] width 132 height 34
drag, startPoint x: 312, startPoint y: 92, endPoint x: 165, endPoint y: 101, distance: 147.4
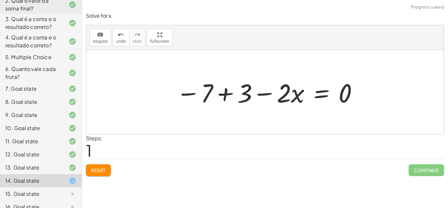
click at [102, 171] on span "Reset" at bounding box center [98, 170] width 14 height 6
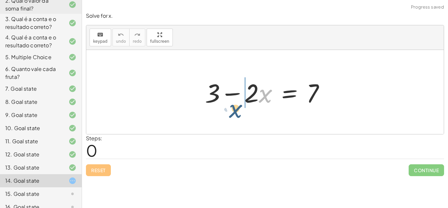
drag, startPoint x: 262, startPoint y: 91, endPoint x: 220, endPoint y: 110, distance: 46.7
click at [220, 110] on div "· x + 3 − · 2 · x = 7" at bounding box center [265, 92] width 140 height 37
drag, startPoint x: 266, startPoint y: 94, endPoint x: 332, endPoint y: 94, distance: 66.3
click at [332, 94] on div at bounding box center [268, 92] width 132 height 34
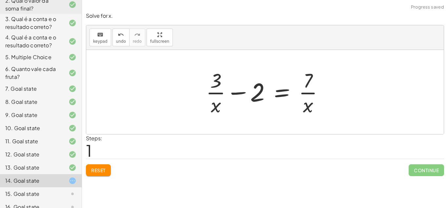
click at [94, 168] on span "Reset" at bounding box center [98, 170] width 14 height 6
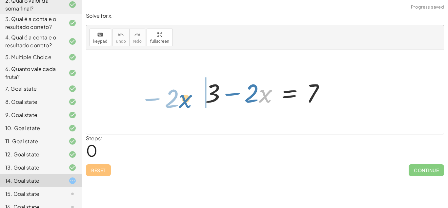
drag, startPoint x: 267, startPoint y: 94, endPoint x: 173, endPoint y: 102, distance: 93.9
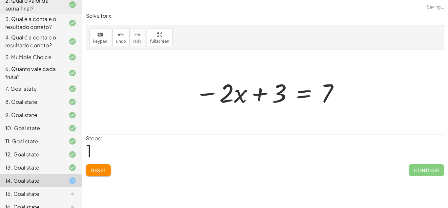
click at [261, 92] on div at bounding box center [268, 92] width 152 height 34
click at [103, 169] on span "Reset" at bounding box center [98, 170] width 14 height 6
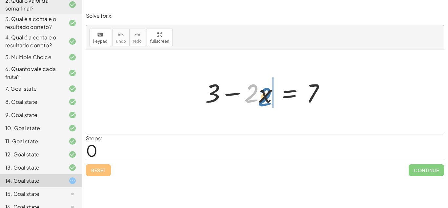
drag, startPoint x: 249, startPoint y: 95, endPoint x: 278, endPoint y: 104, distance: 31.2
click at [278, 104] on div at bounding box center [268, 92] width 132 height 34
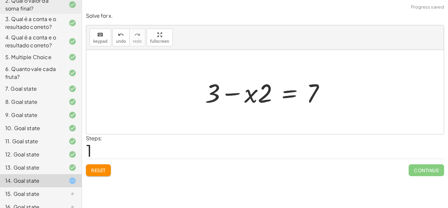
click at [100, 168] on span "Reset" at bounding box center [98, 170] width 14 height 6
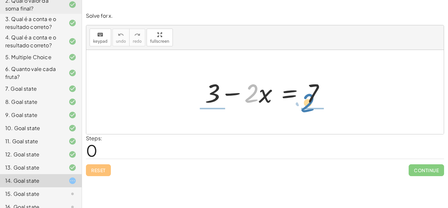
drag, startPoint x: 249, startPoint y: 101, endPoint x: 306, endPoint y: 107, distance: 58.2
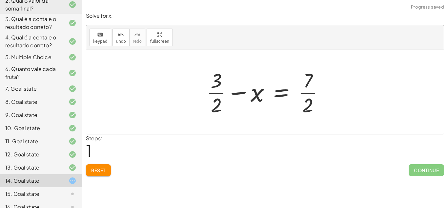
click at [309, 92] on div at bounding box center [267, 92] width 129 height 51
click at [104, 170] on span "Reset" at bounding box center [98, 170] width 14 height 6
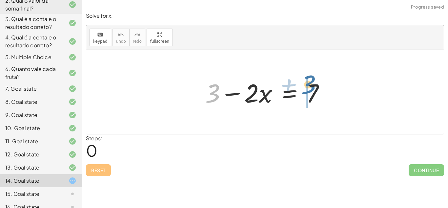
drag, startPoint x: 211, startPoint y: 91, endPoint x: 309, endPoint y: 86, distance: 98.0
click at [309, 86] on div at bounding box center [268, 92] width 132 height 34
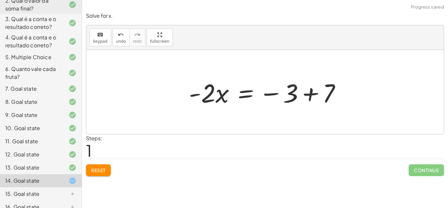
click at [311, 94] on div at bounding box center [268, 92] width 164 height 34
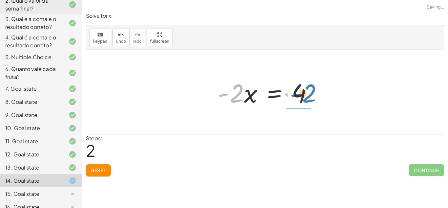
drag, startPoint x: 235, startPoint y: 93, endPoint x: 304, endPoint y: 94, distance: 68.9
click at [304, 94] on div at bounding box center [267, 92] width 107 height 34
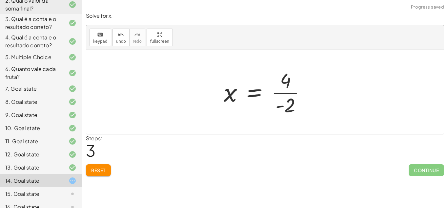
click at [289, 93] on div at bounding box center [268, 92] width 94 height 51
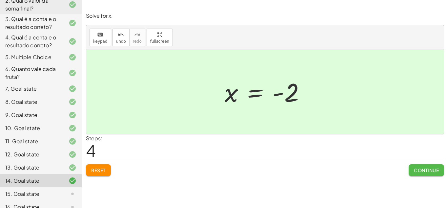
click at [429, 170] on span "Continue" at bounding box center [426, 170] width 25 height 6
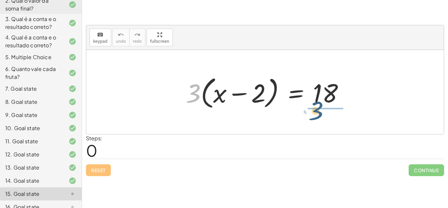
drag, startPoint x: 193, startPoint y: 94, endPoint x: 340, endPoint y: 115, distance: 148.5
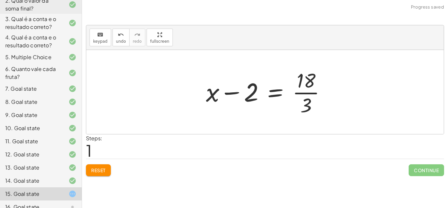
click at [323, 91] on div at bounding box center [269, 92] width 132 height 51
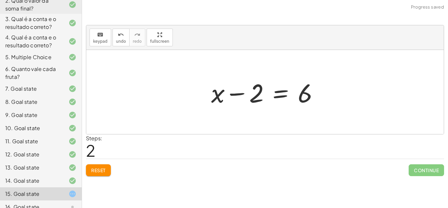
click at [233, 94] on div at bounding box center [267, 92] width 119 height 34
click at [102, 171] on span "Reset" at bounding box center [98, 170] width 14 height 6
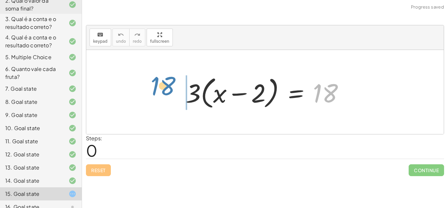
drag, startPoint x: 328, startPoint y: 93, endPoint x: 165, endPoint y: 86, distance: 162.6
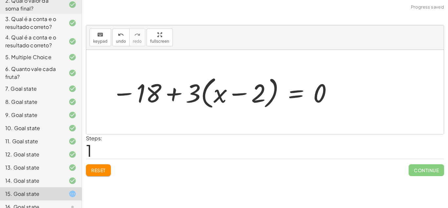
click at [98, 170] on span "Reset" at bounding box center [98, 170] width 14 height 6
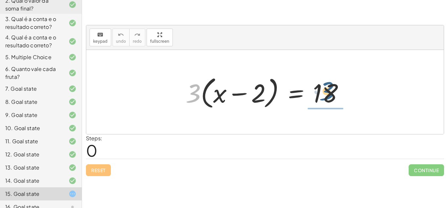
drag, startPoint x: 191, startPoint y: 88, endPoint x: 329, endPoint y: 87, distance: 137.6
click at [329, 87] on div at bounding box center [268, 92] width 170 height 38
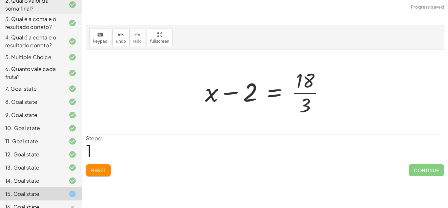
click at [309, 93] on div at bounding box center [268, 92] width 132 height 51
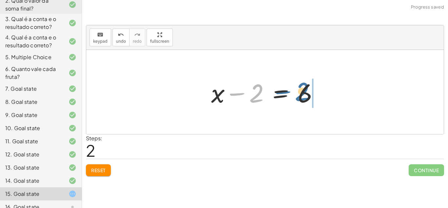
drag, startPoint x: 250, startPoint y: 98, endPoint x: 304, endPoint y: 96, distance: 54.2
click at [304, 96] on div at bounding box center [267, 92] width 119 height 34
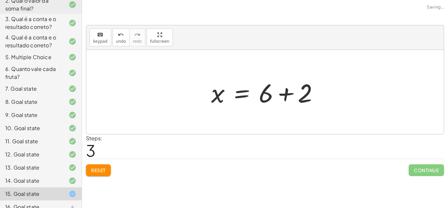
click at [284, 93] on div at bounding box center [267, 92] width 119 height 34
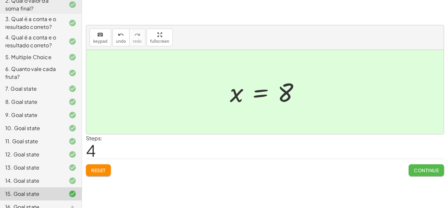
click at [417, 169] on span "Continue" at bounding box center [426, 170] width 25 height 6
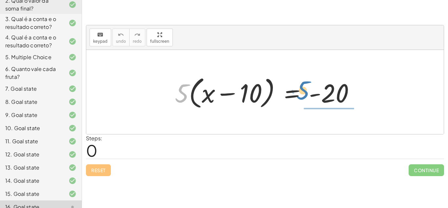
drag, startPoint x: 182, startPoint y: 90, endPoint x: 304, endPoint y: 87, distance: 121.5
click at [304, 87] on div at bounding box center [268, 92] width 192 height 38
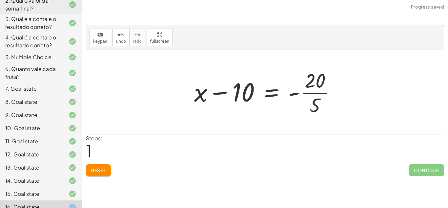
click at [309, 92] on div at bounding box center [268, 92] width 154 height 51
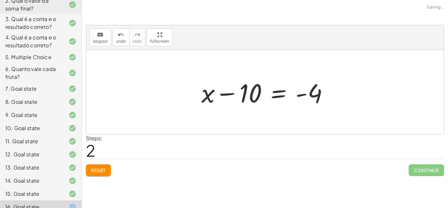
click at [92, 170] on span "Reset" at bounding box center [98, 170] width 14 height 6
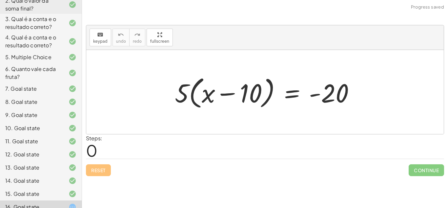
click at [228, 92] on div at bounding box center [268, 92] width 192 height 38
drag, startPoint x: 176, startPoint y: 95, endPoint x: 325, endPoint y: 95, distance: 148.7
click at [325, 95] on div at bounding box center [268, 92] width 192 height 38
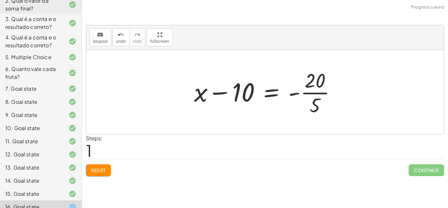
click at [322, 92] on div at bounding box center [268, 92] width 154 height 51
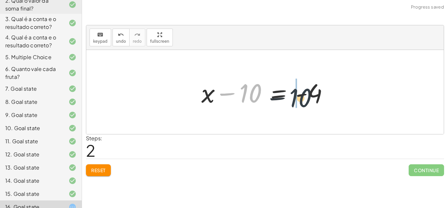
drag, startPoint x: 248, startPoint y: 94, endPoint x: 312, endPoint y: 100, distance: 64.3
click at [312, 100] on div at bounding box center [267, 92] width 139 height 34
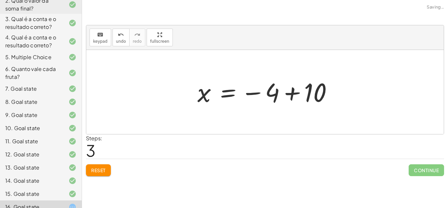
click at [293, 94] on div at bounding box center [267, 92] width 147 height 33
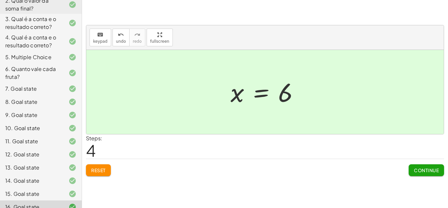
click at [431, 167] on span "Continue" at bounding box center [426, 170] width 25 height 6
